Goal: Obtain resource: Download file/media

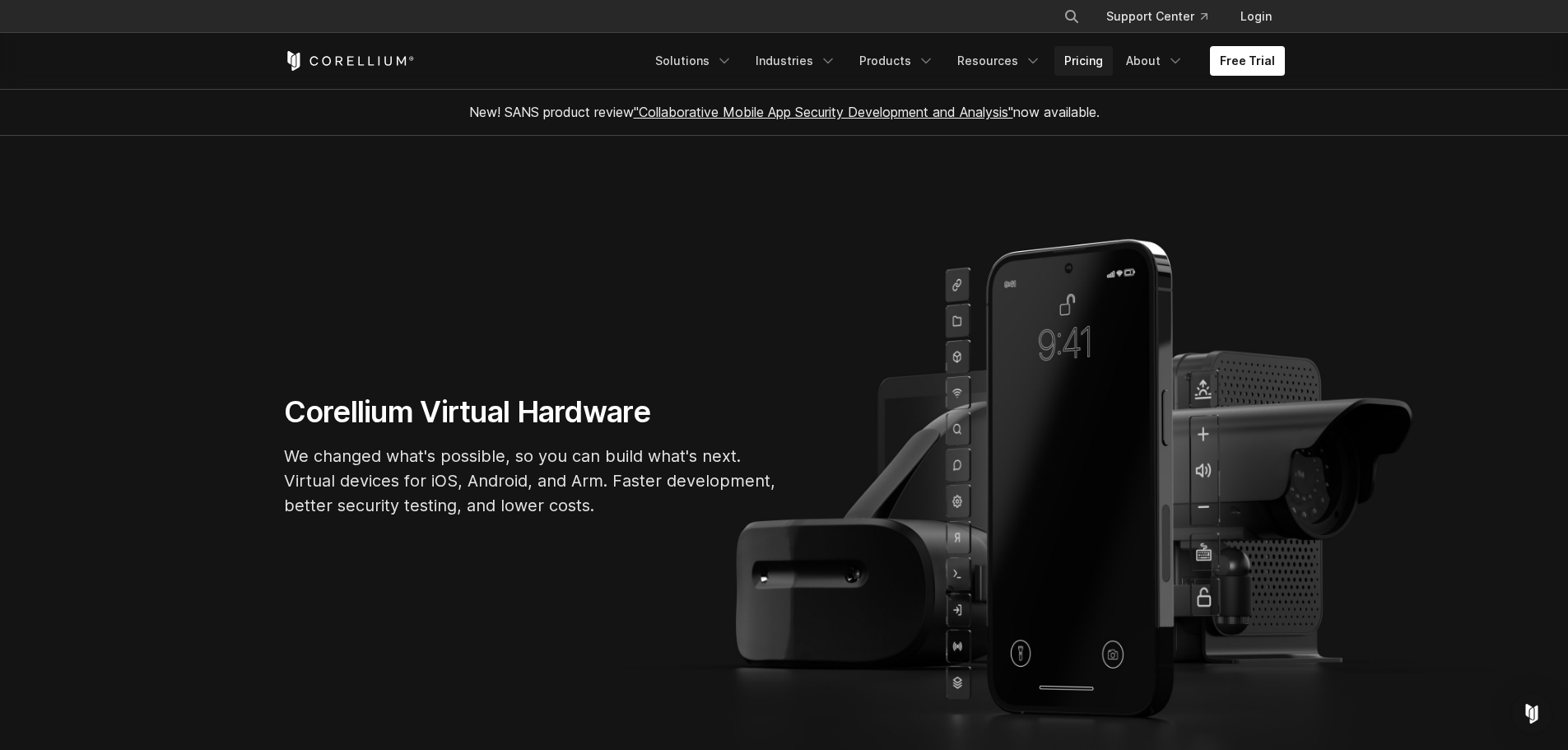
click at [1096, 62] on link "Pricing" at bounding box center [1084, 60] width 58 height 29
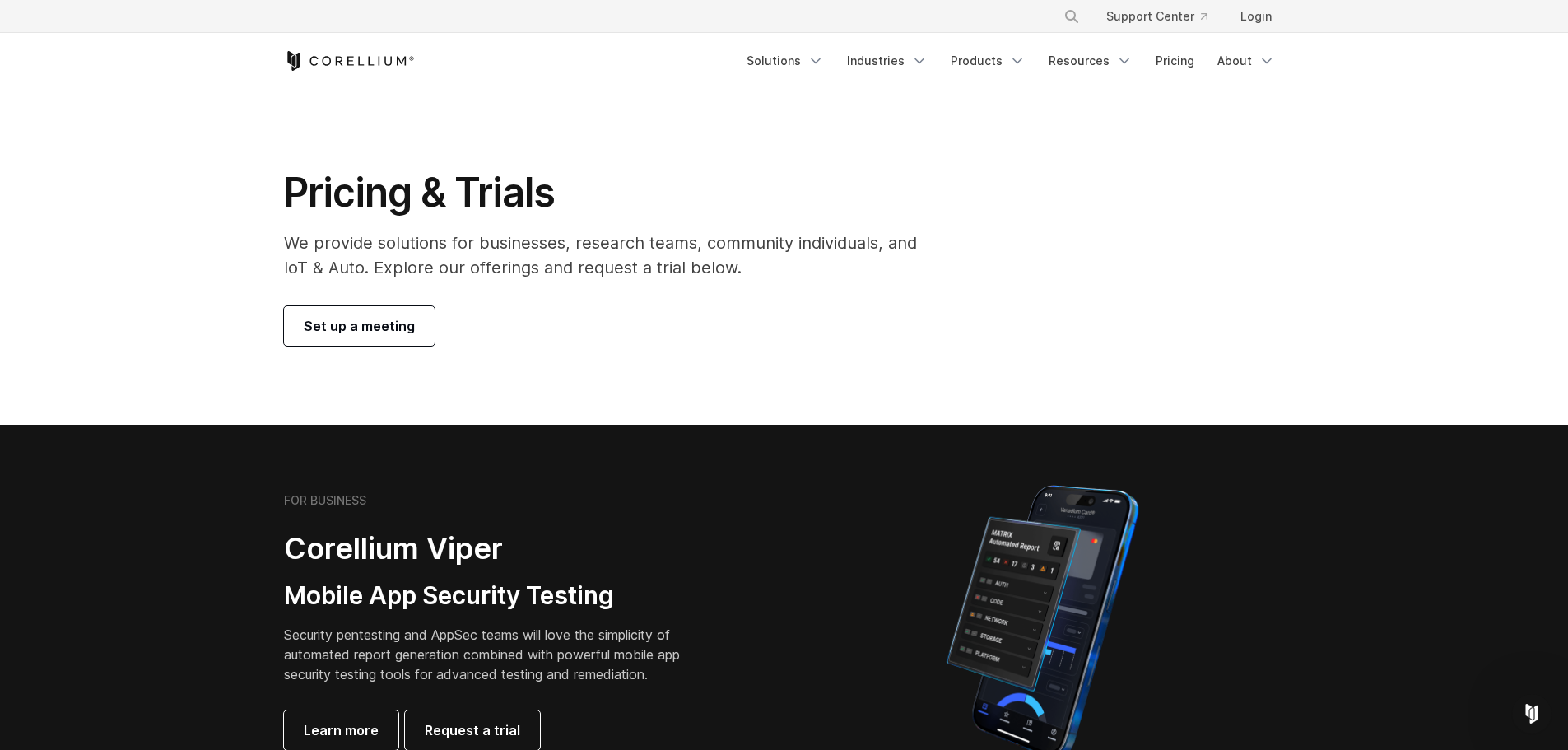
click at [387, 60] on icon "Corellium Home" at bounding box center [349, 61] width 131 height 20
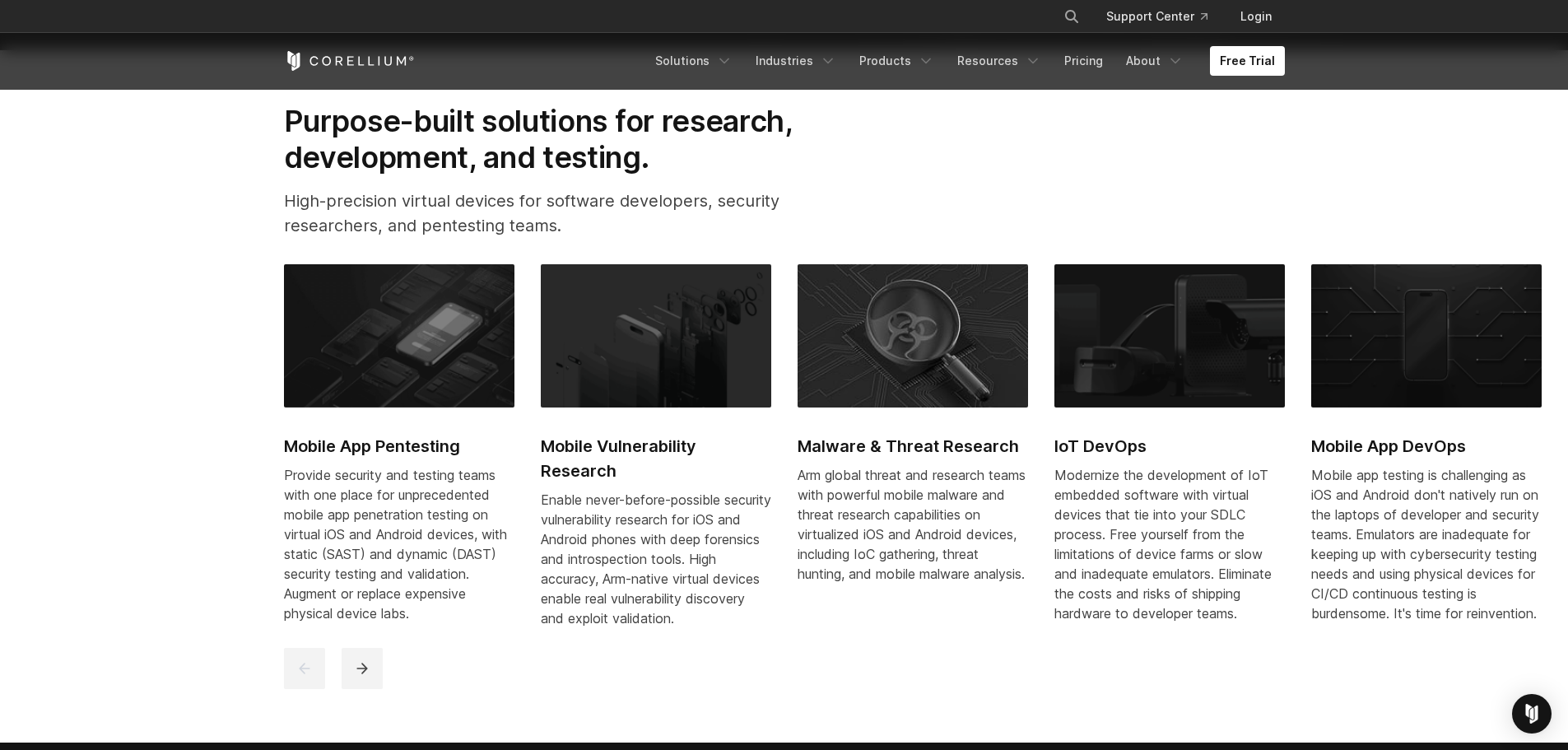
scroll to position [741, 0]
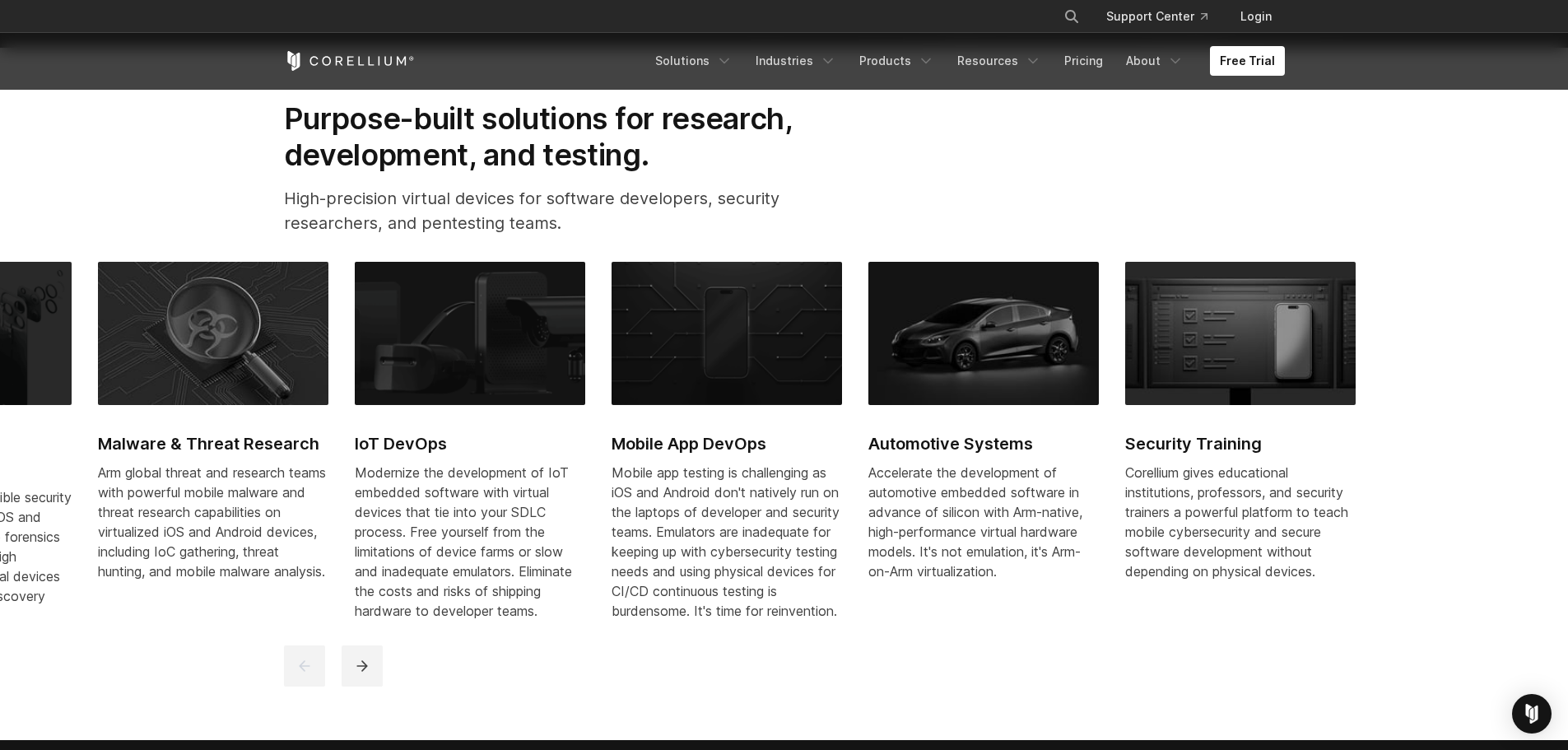
drag, startPoint x: 1382, startPoint y: 327, endPoint x: 672, endPoint y: 341, distance: 710.1
click at [672, 341] on img at bounding box center [726, 333] width 230 height 143
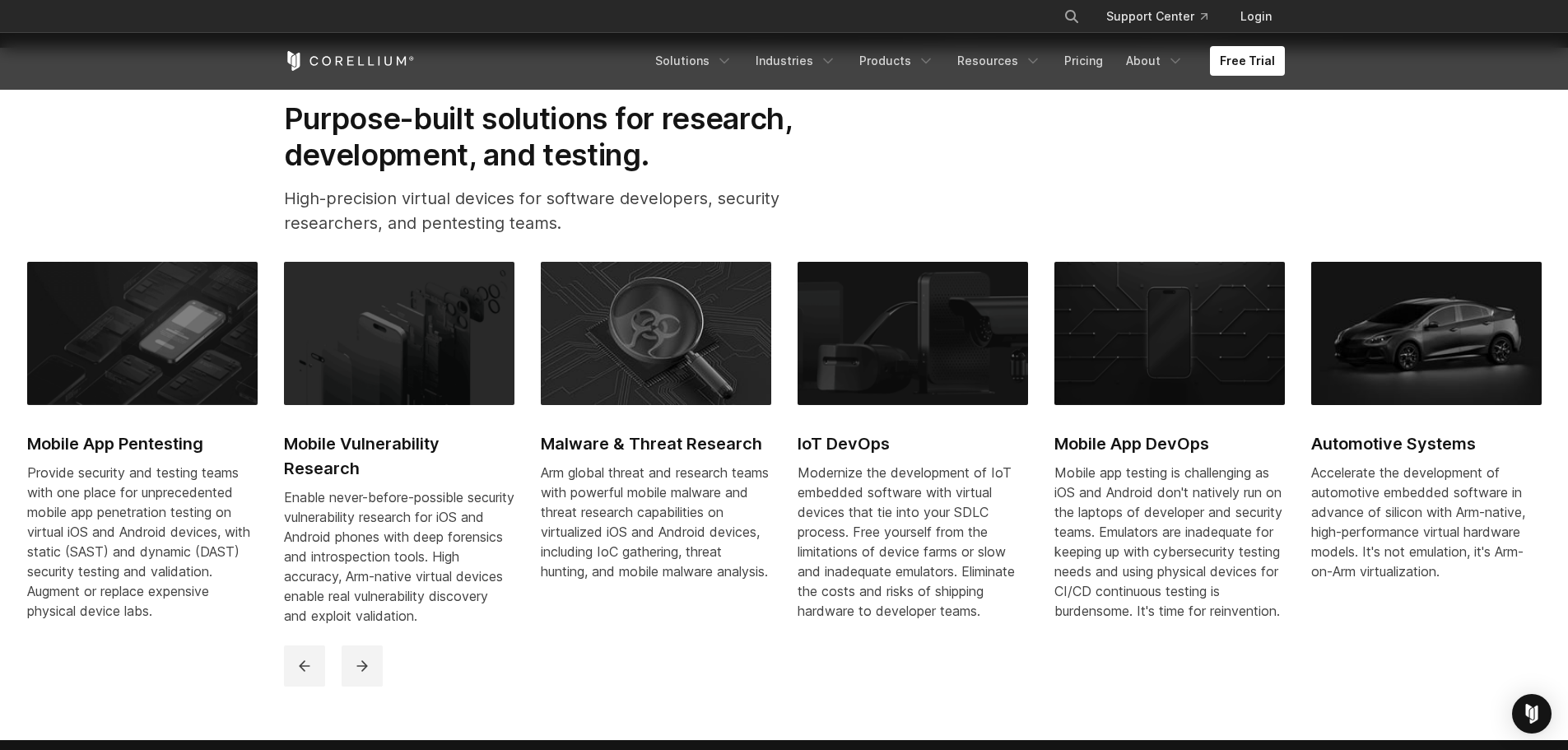
click at [1170, 326] on img at bounding box center [1170, 333] width 230 height 143
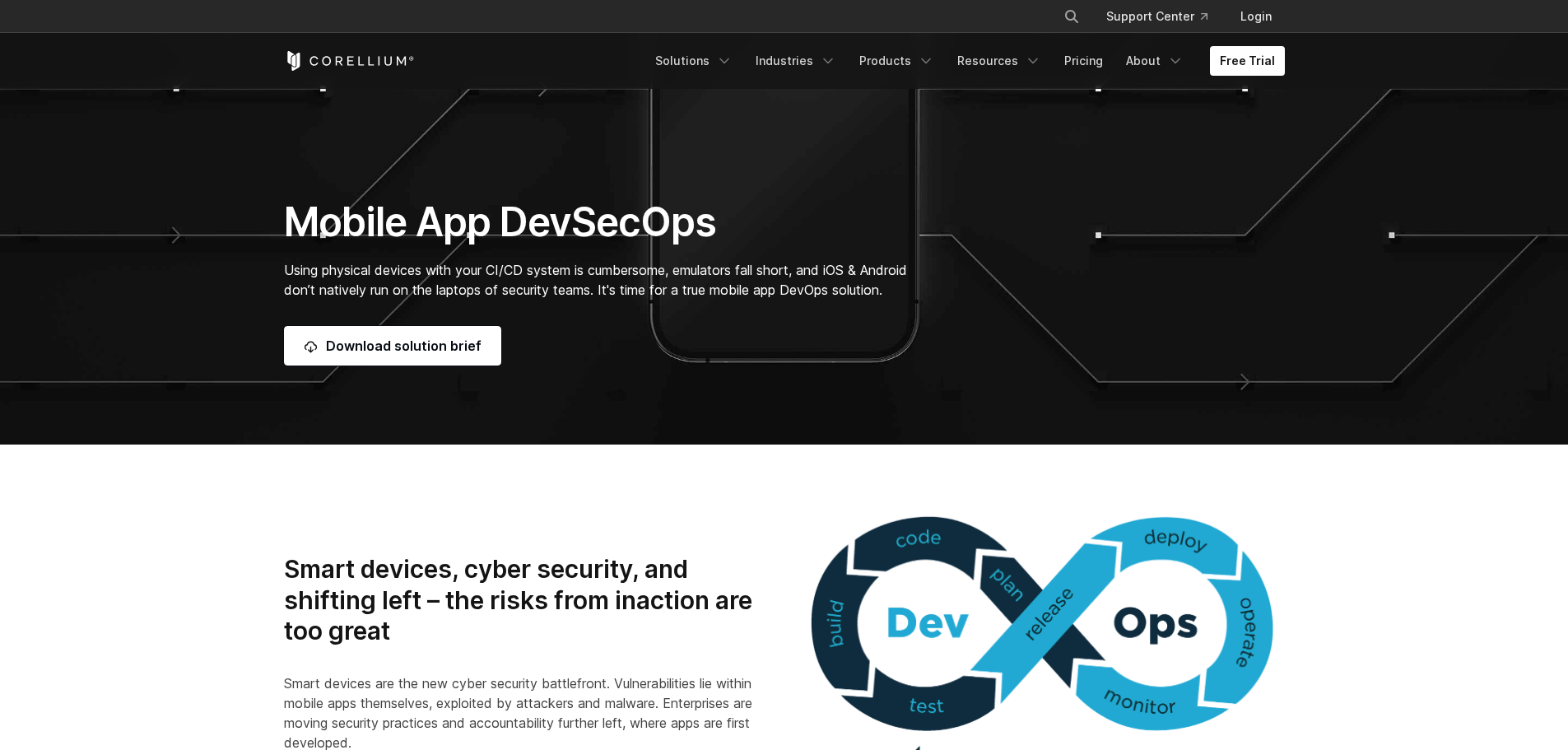
scroll to position [493, 0]
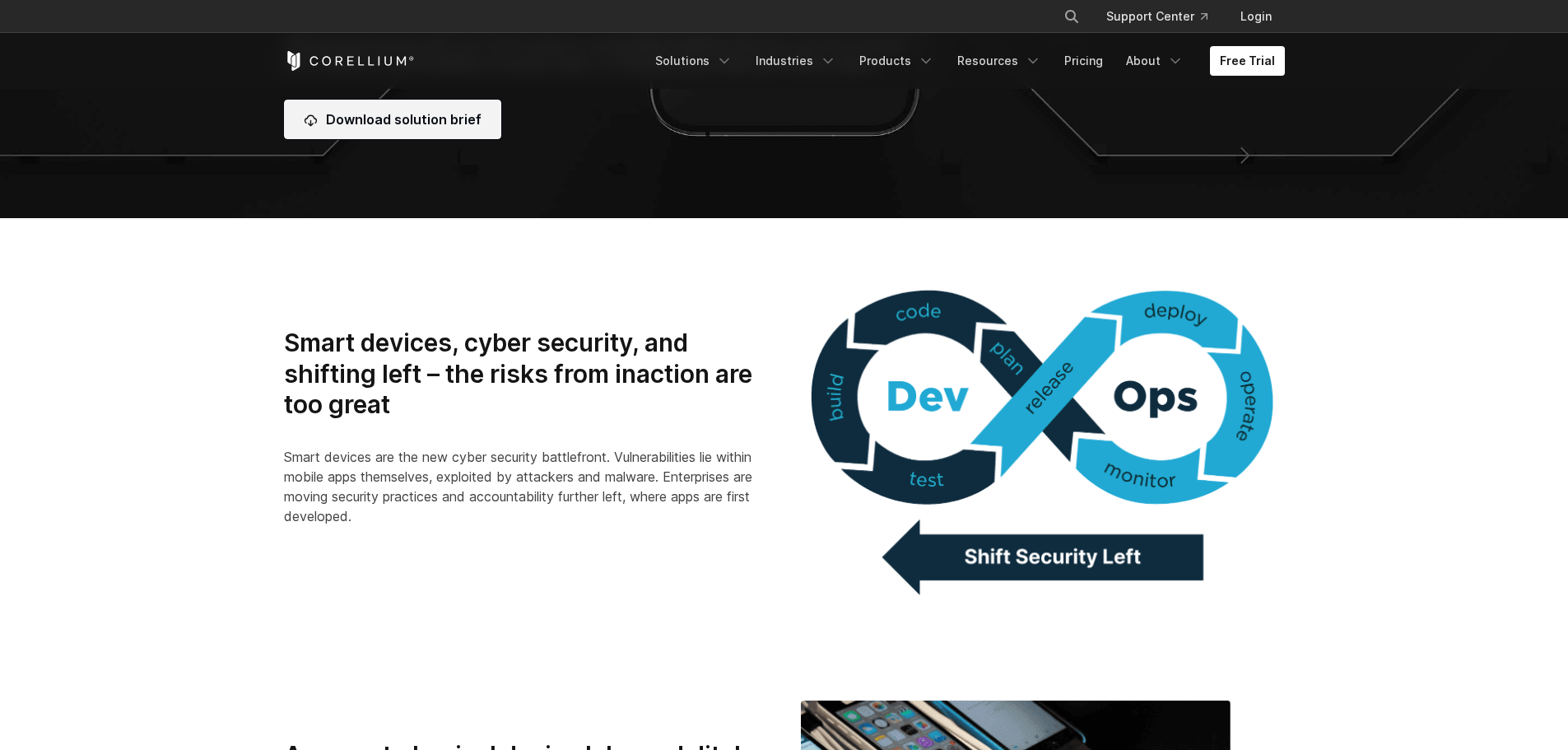
click at [430, 129] on link "Download solution brief" at bounding box center [393, 119] width 217 height 39
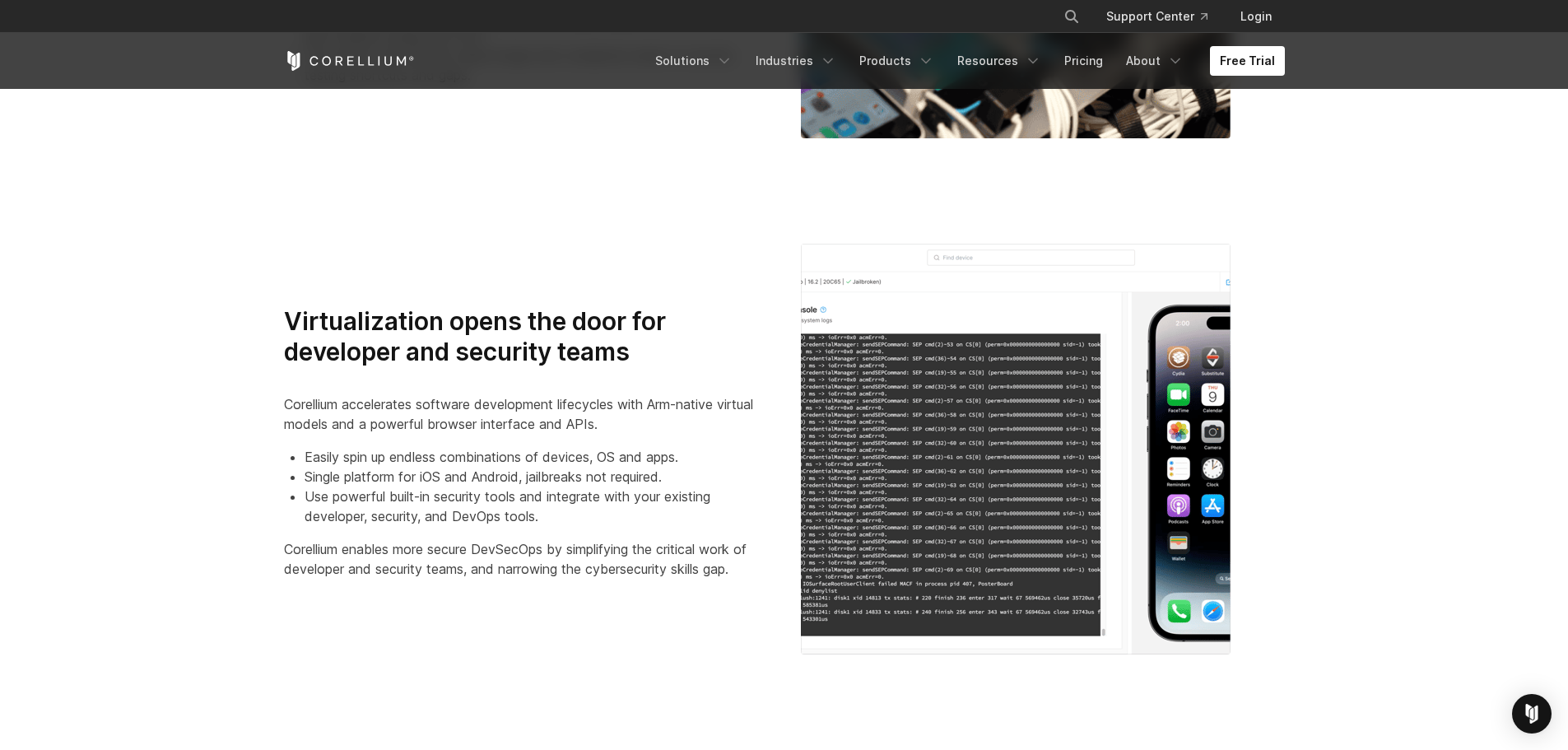
scroll to position [1563, 0]
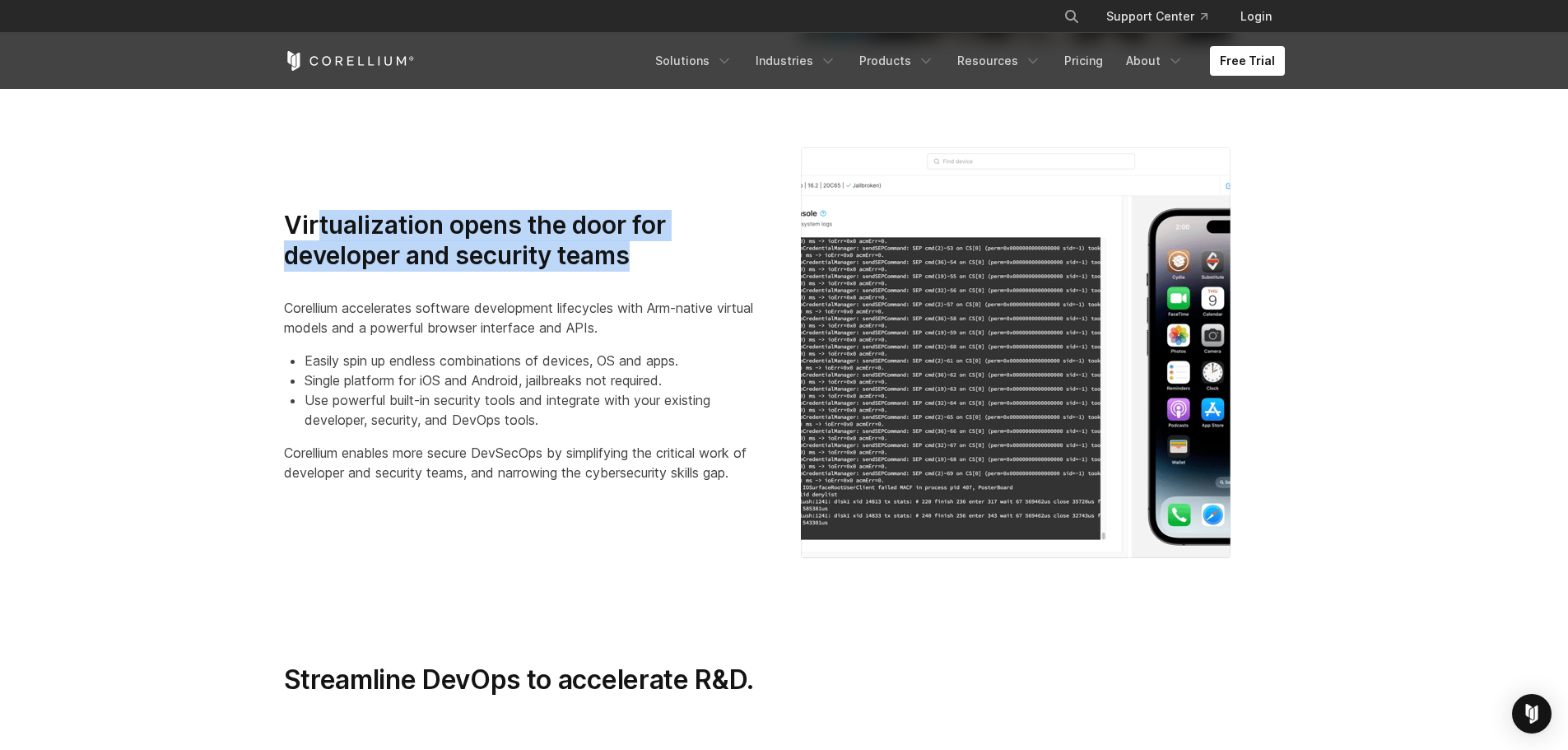
drag, startPoint x: 683, startPoint y: 258, endPoint x: 316, endPoint y: 215, distance: 369.5
click at [316, 215] on h3 "Virtualization opens the door for developer and security teams" at bounding box center [526, 241] width 484 height 62
click at [362, 176] on div "Virtualization opens the door for developer and security teams Corellium accele…" at bounding box center [784, 352] width 1033 height 410
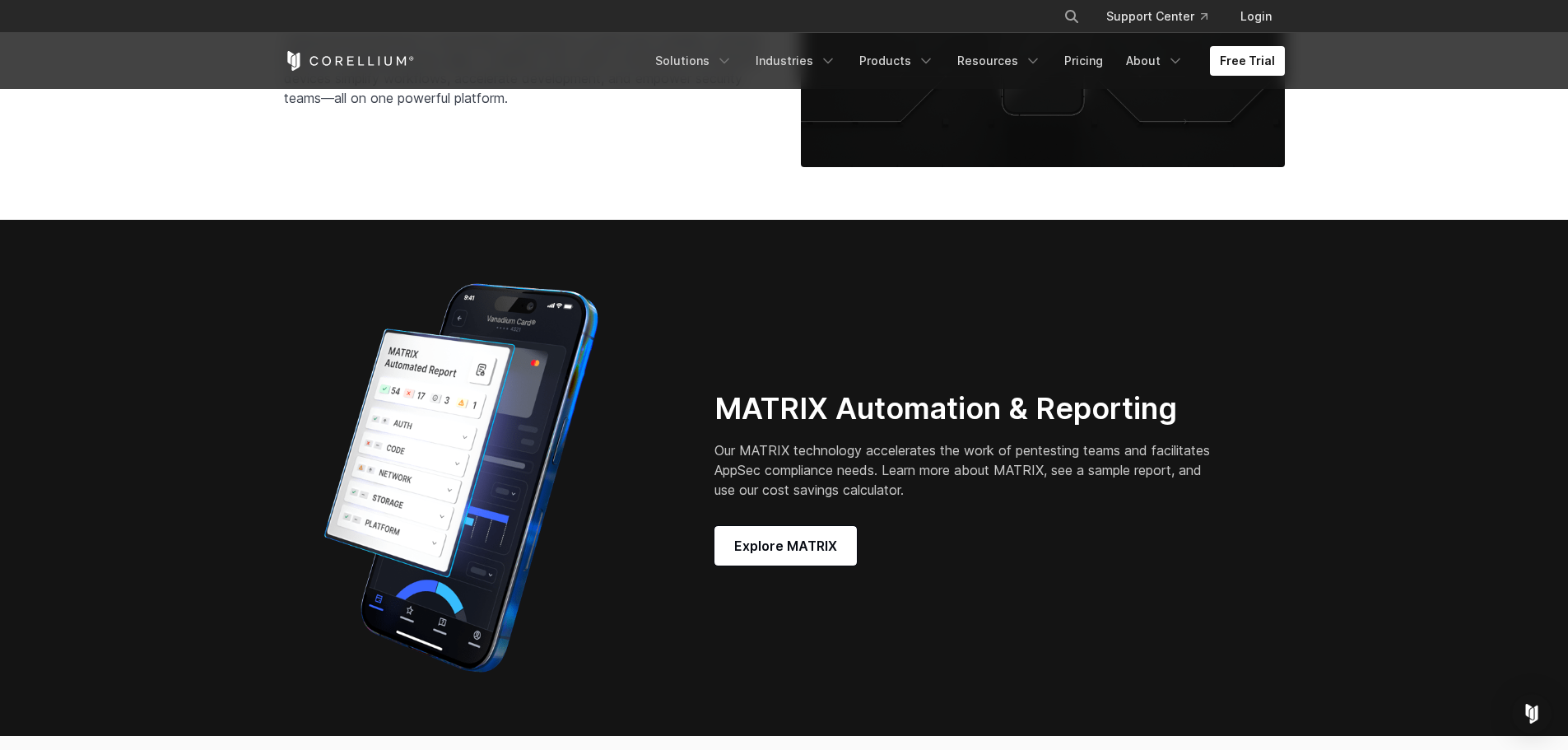
scroll to position [3949, 0]
